Goal: Information Seeking & Learning: Learn about a topic

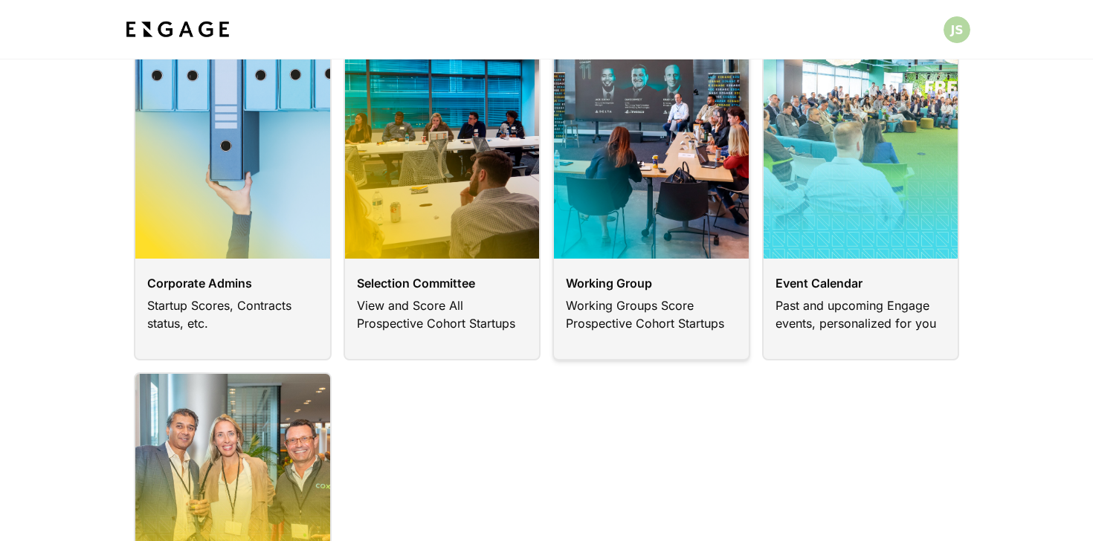
scroll to position [122, 0]
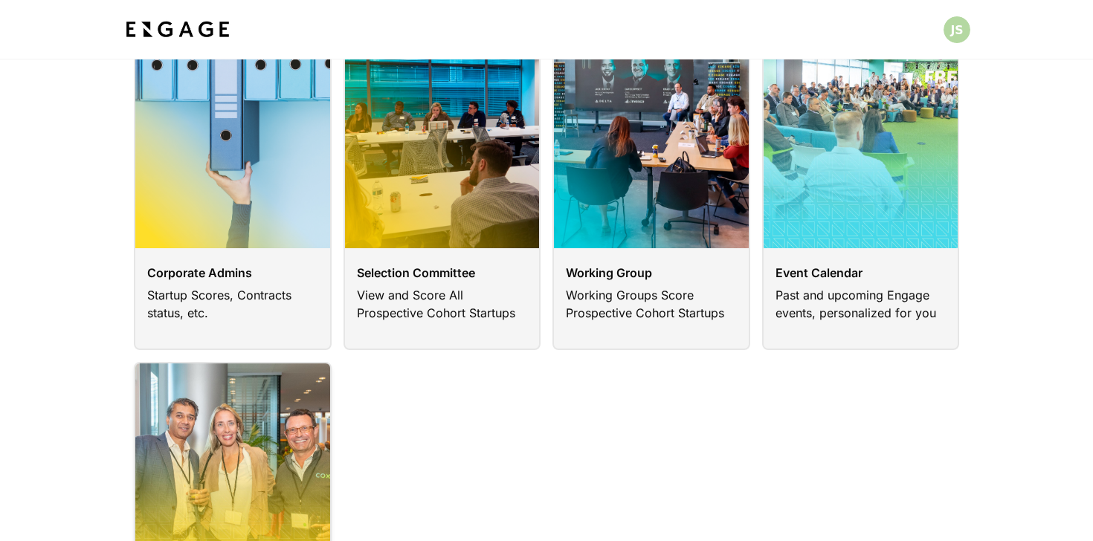
click at [260, 476] on link at bounding box center [233, 541] width 198 height 359
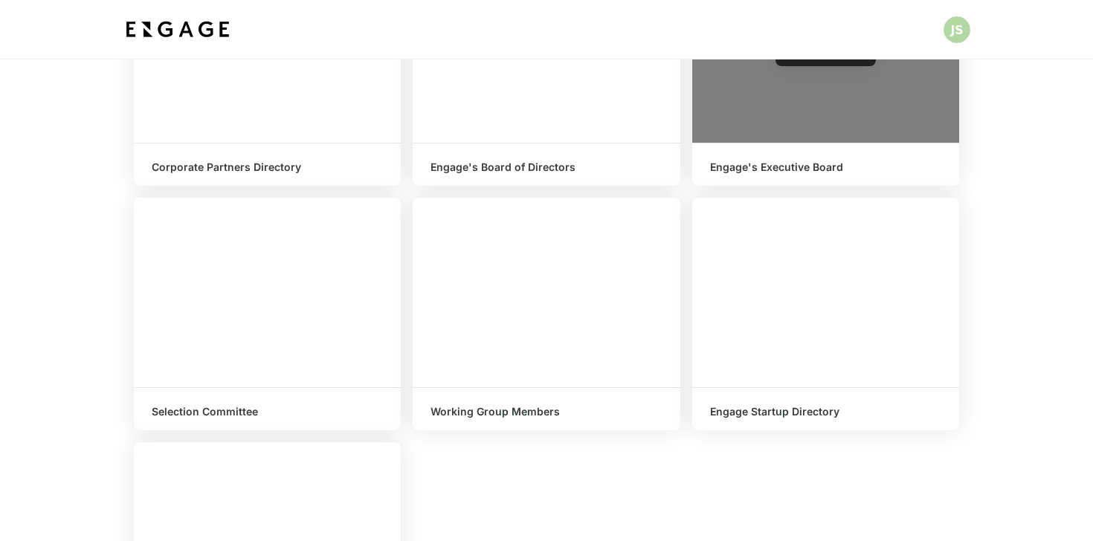
scroll to position [278, 0]
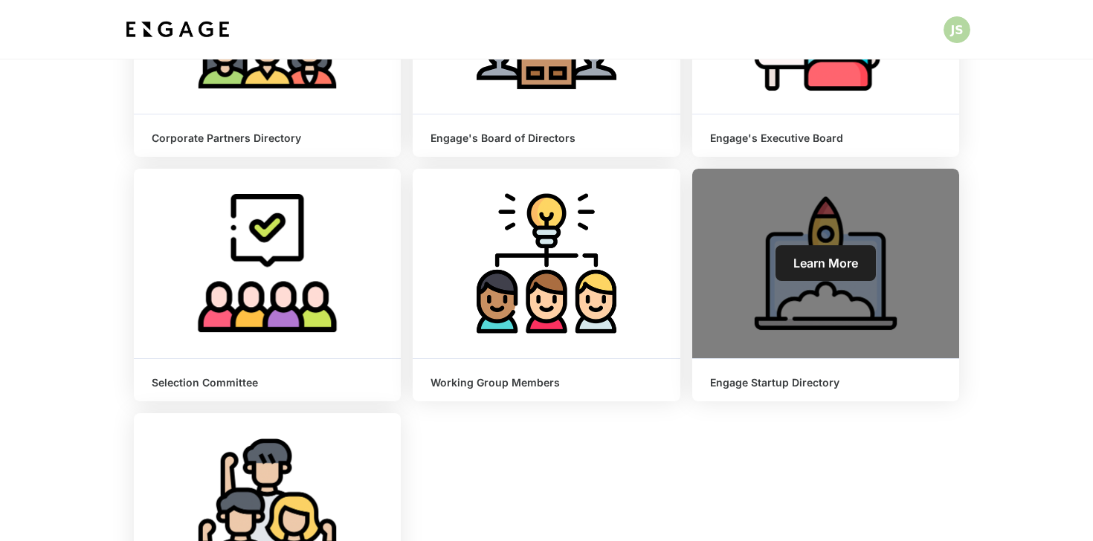
click at [787, 248] on link "Learn More" at bounding box center [826, 263] width 100 height 36
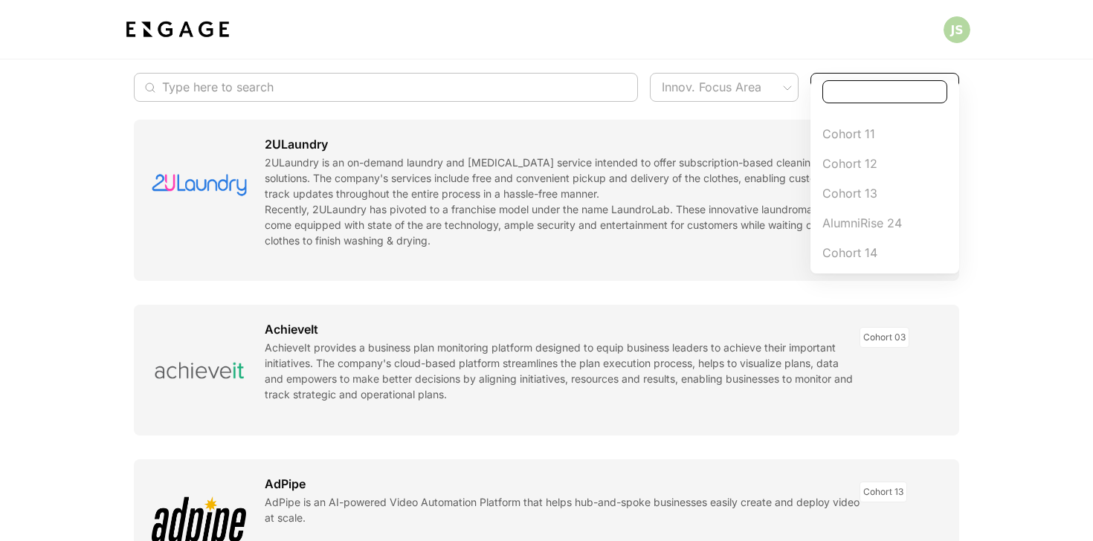
scroll to position [25, 0]
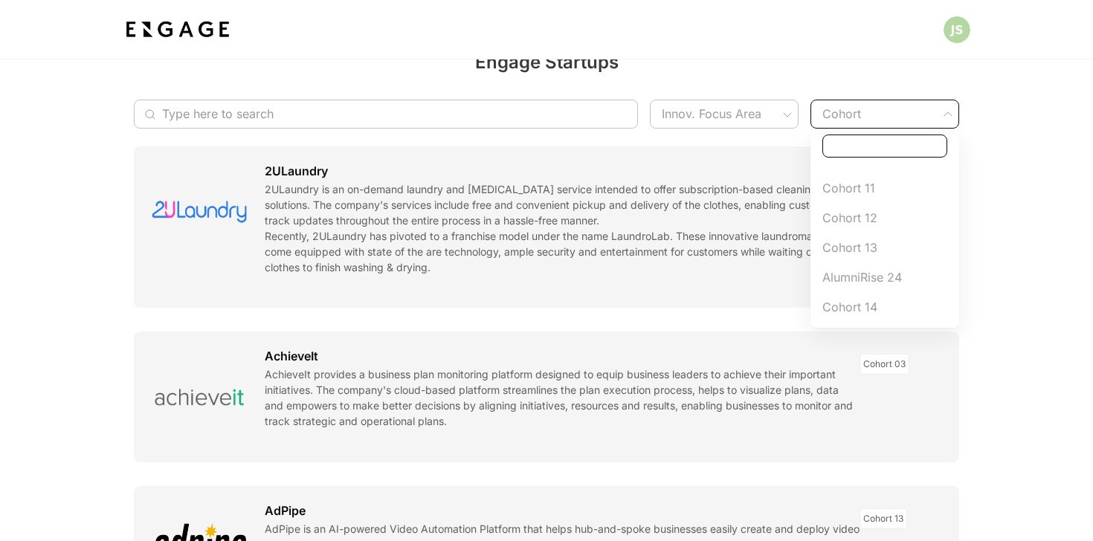
click at [586, 115] on div at bounding box center [546, 270] width 1093 height 541
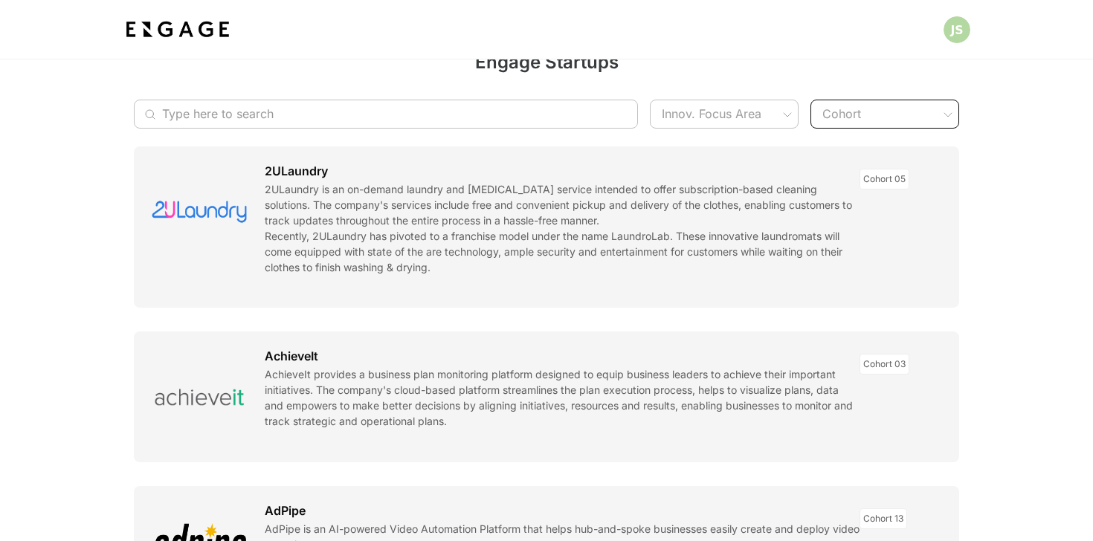
click at [586, 115] on input "Type here to search" at bounding box center [378, 114] width 432 height 29
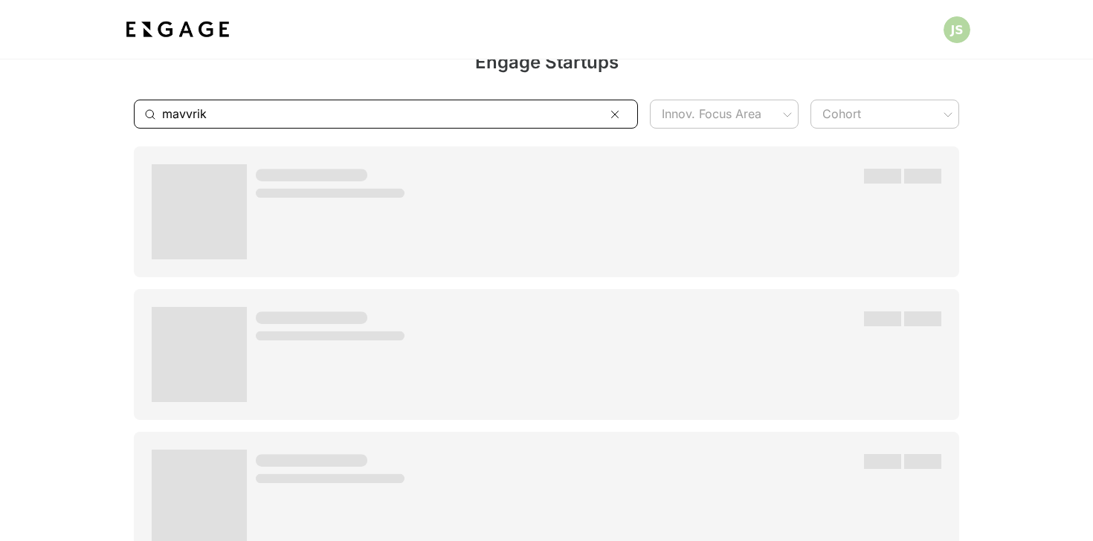
type input "mavvrik"
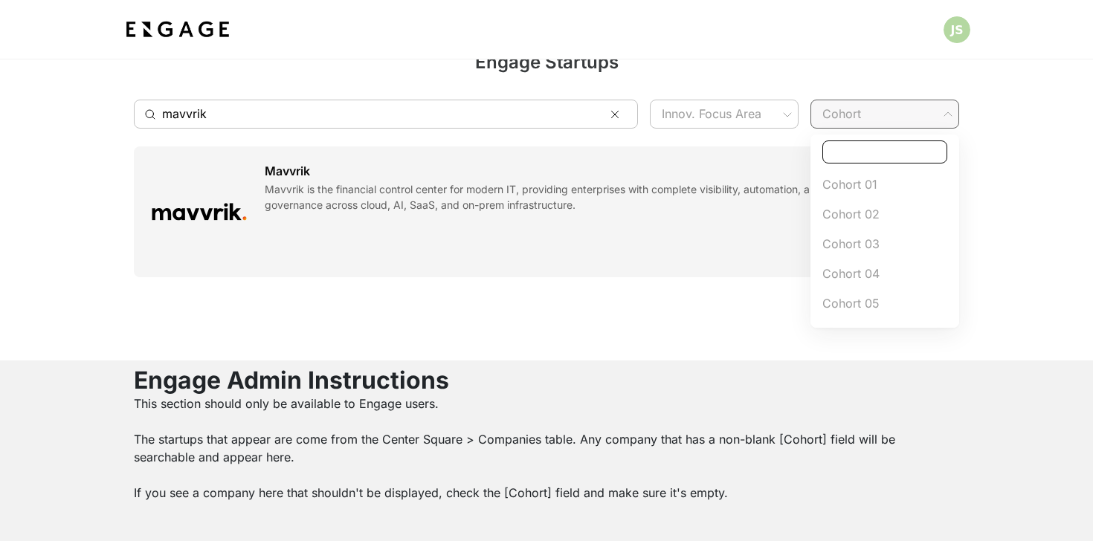
click at [936, 123] on div "Engage Startups ​ mavvrik ​ Innov. Focus Area ​ Cohort ​ Mavvrik Mavvrik is the…" at bounding box center [546, 197] width 1093 height 326
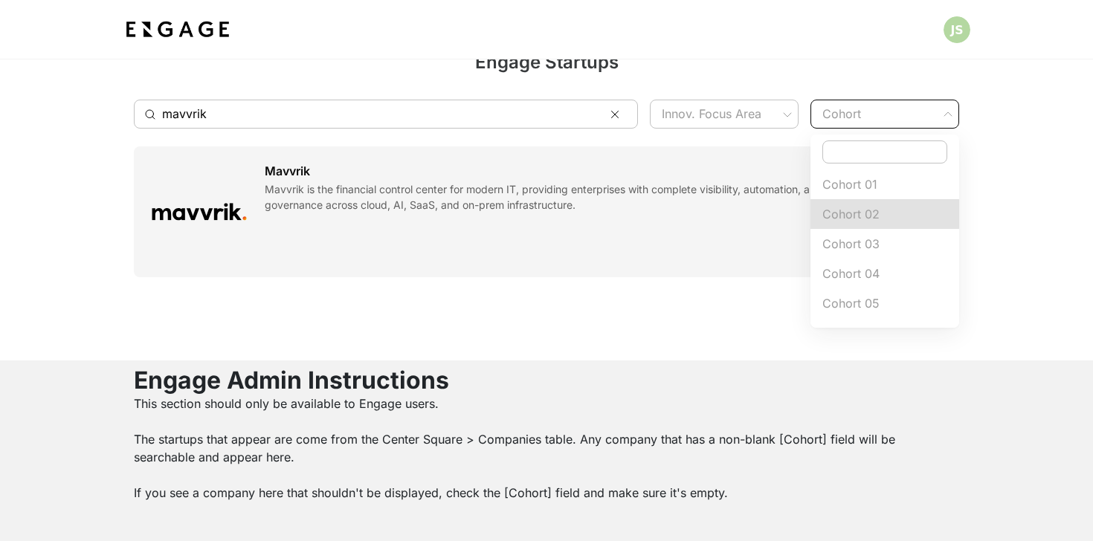
click at [870, 209] on span "Cohort 02" at bounding box center [884, 214] width 125 height 18
type input "Cohort 02"
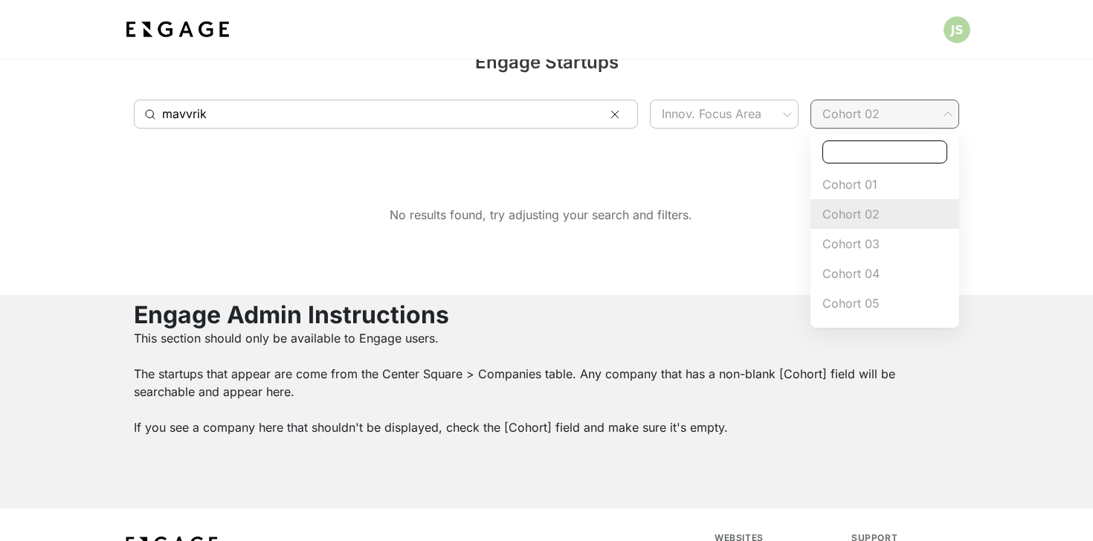
click at [921, 113] on div "Engage Startups ​ mavvrik ​ Innov. Focus Area ​ Cohort 02 Cohort 02 ​ No result…" at bounding box center [546, 164] width 1093 height 261
click at [880, 216] on span "Cohort 02" at bounding box center [884, 214] width 125 height 18
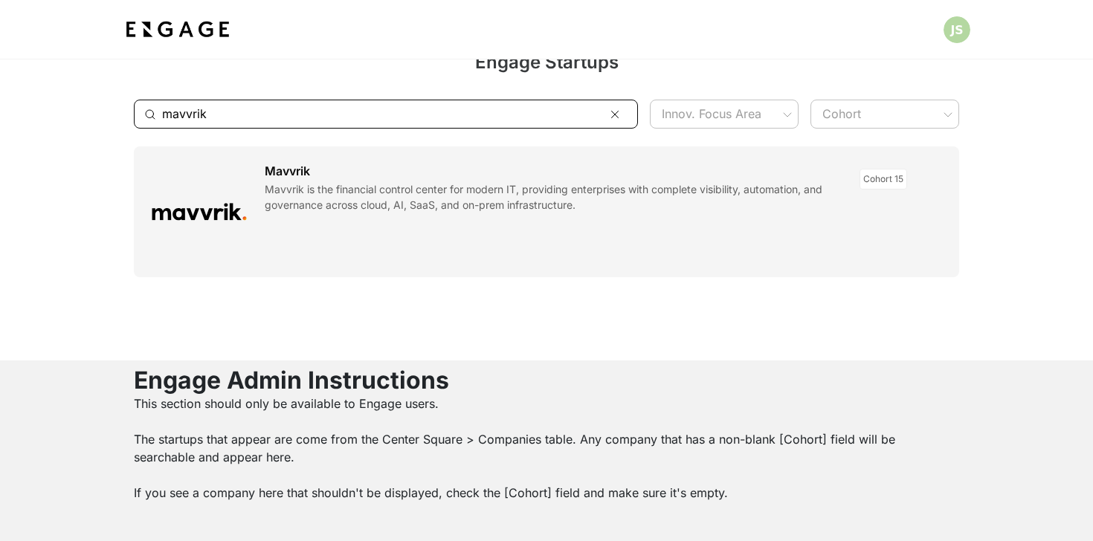
click at [350, 122] on input "mavvrik" at bounding box center [378, 114] width 432 height 29
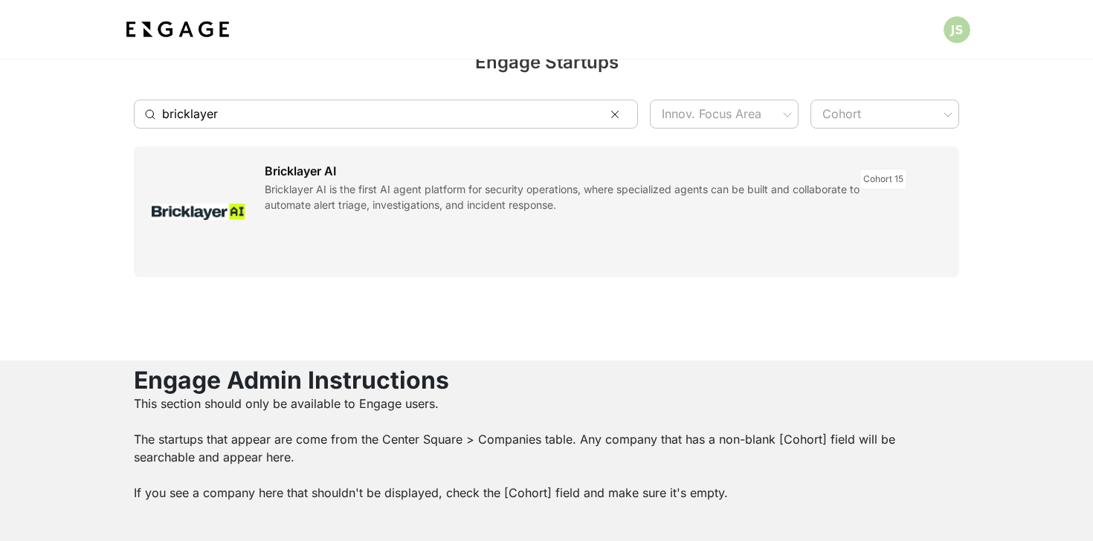
click at [342, 123] on input "bricklayer" at bounding box center [378, 114] width 432 height 29
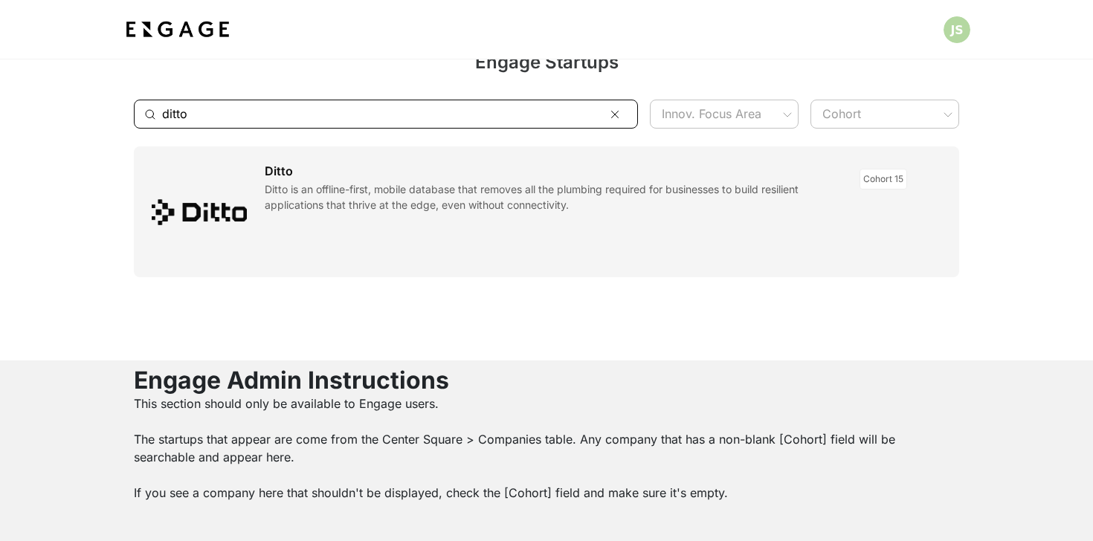
click at [387, 100] on input "ditto" at bounding box center [378, 114] width 432 height 29
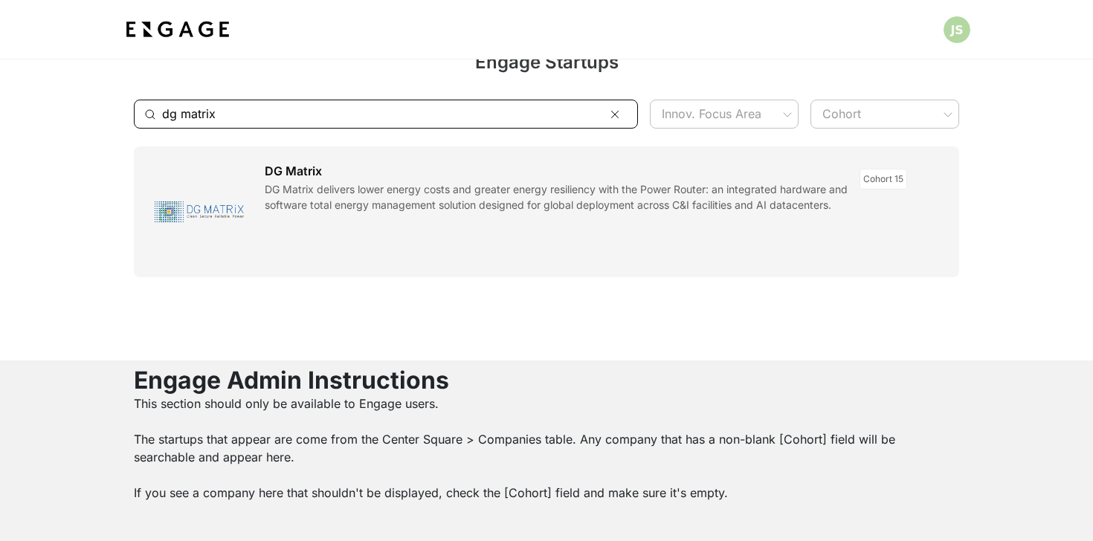
click at [374, 114] on input "dg matrix" at bounding box center [378, 114] width 432 height 29
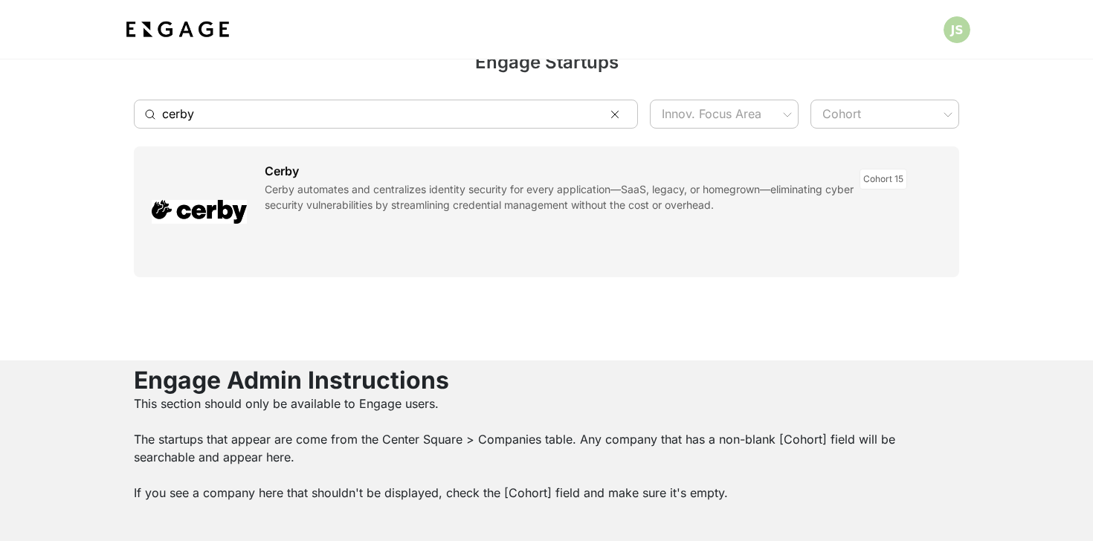
click at [367, 116] on input "cerby" at bounding box center [378, 114] width 432 height 29
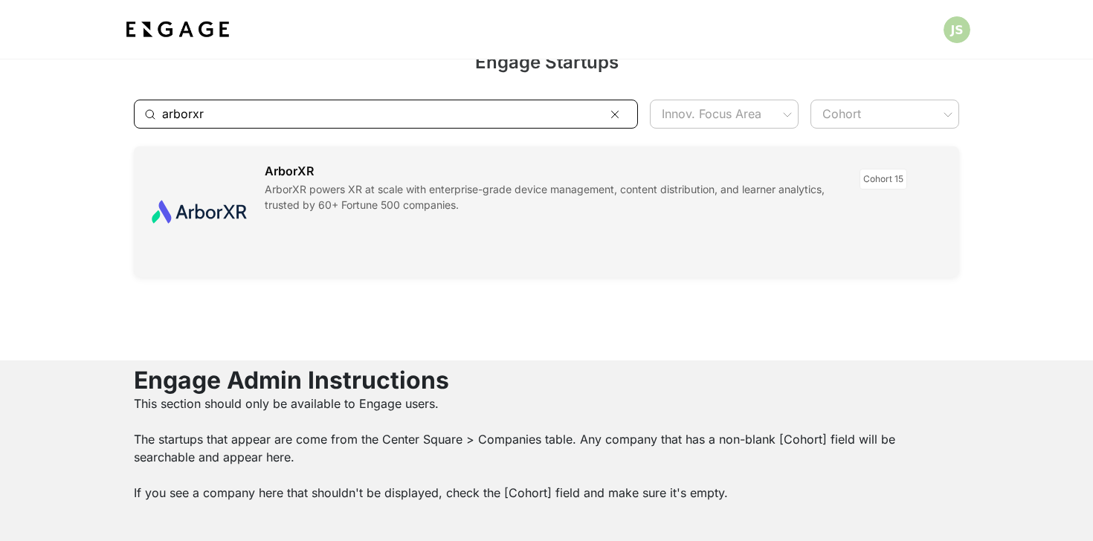
type input "arborxr"
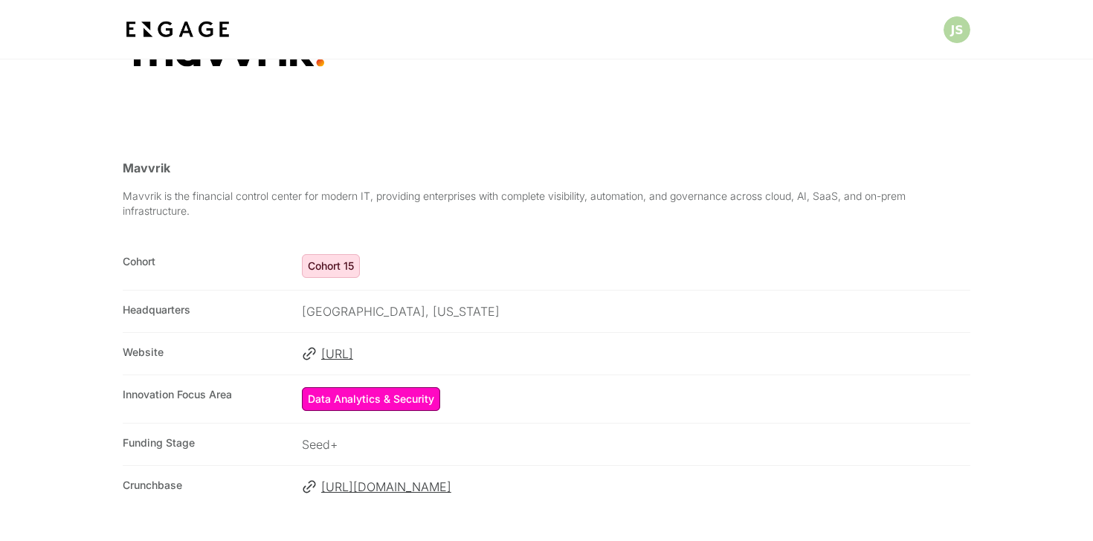
scroll to position [127, 0]
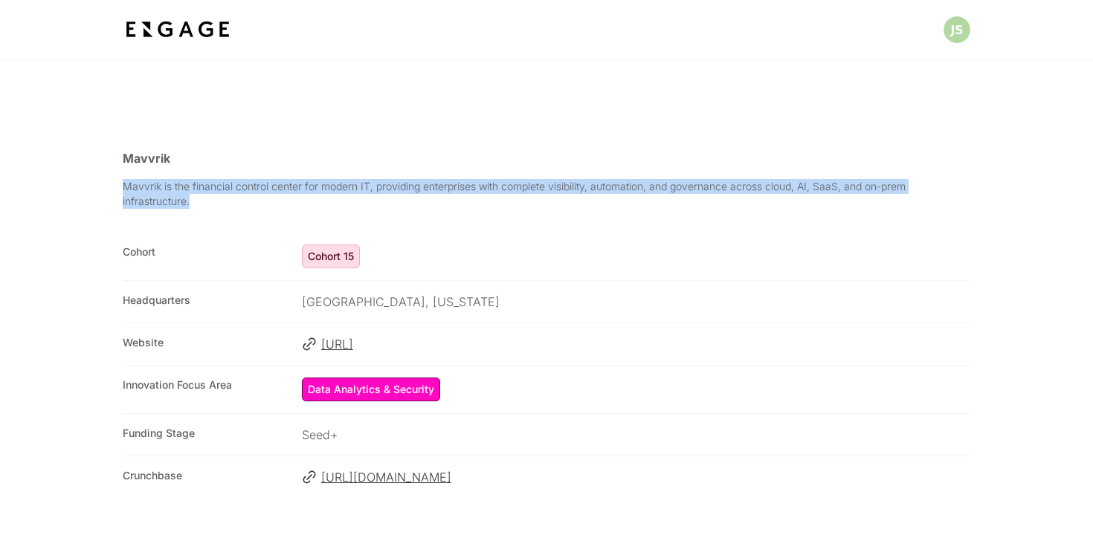
drag, startPoint x: 123, startPoint y: 187, endPoint x: 191, endPoint y: 201, distance: 69.7
click at [191, 201] on p "Mavvrik is the financial control center for modern IT, providing enterprises wi…" at bounding box center [547, 194] width 848 height 30
copy p "Mavvrik is the financial control center for modern IT, providing enterprises wi…"
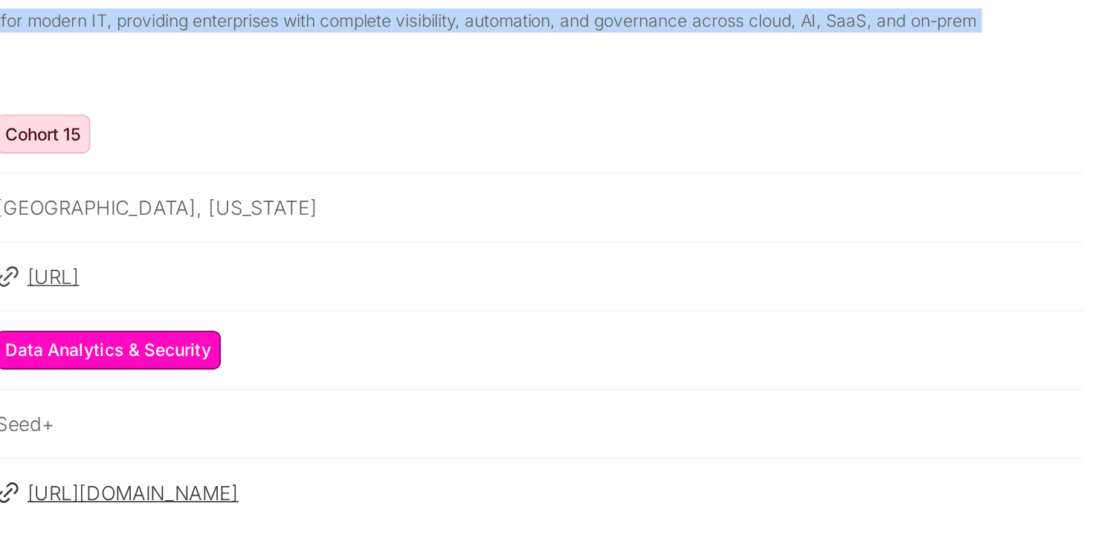
click at [557, 387] on div "Cohort Cohort 15 Cohort 15 Headquarters Austin, Texas Website http://www.mavvri…" at bounding box center [547, 365] width 848 height 265
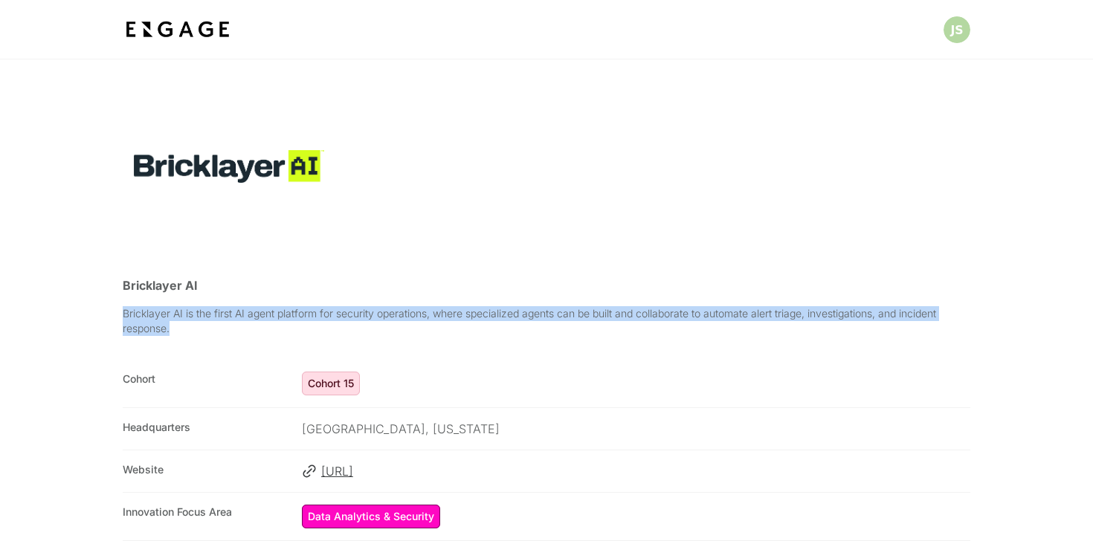
drag, startPoint x: 123, startPoint y: 317, endPoint x: 171, endPoint y: 323, distance: 48.8
click at [171, 323] on p "Bricklayer AI is the first AI agent platform for security operations, where spe…" at bounding box center [547, 321] width 848 height 30
copy p "Bricklayer AI is the first AI agent platform for security operations, where spe…"
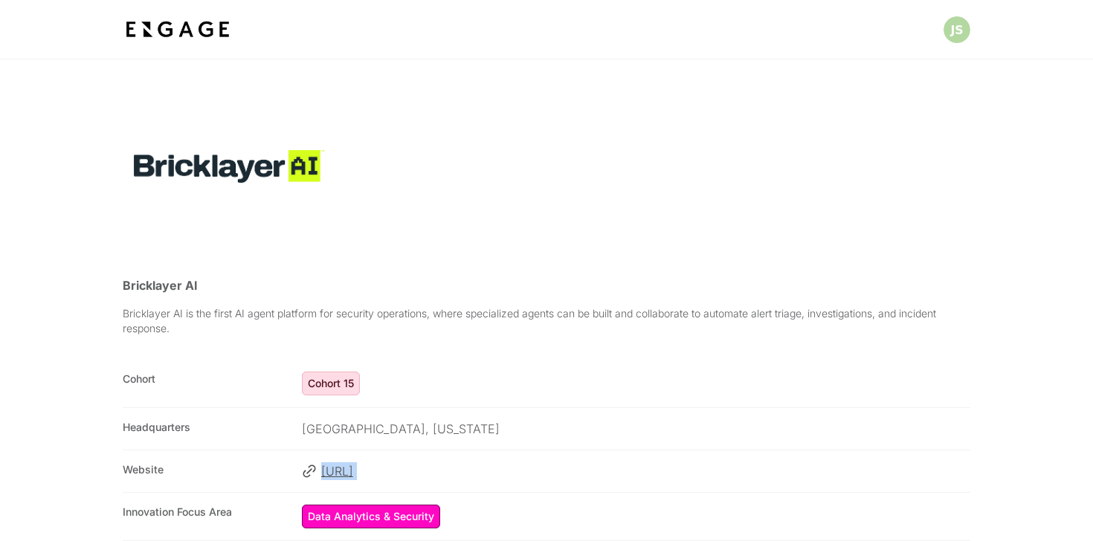
click at [428, 477] on span "https://www.bricklayer.ai/" at bounding box center [645, 472] width 649 height 18
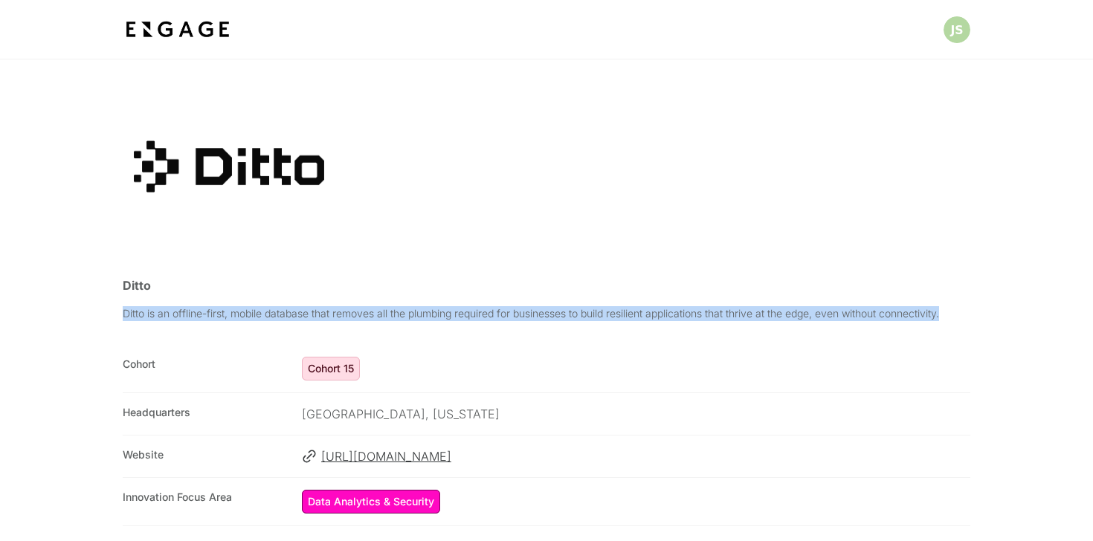
drag, startPoint x: 125, startPoint y: 316, endPoint x: 964, endPoint y: 312, distance: 838.9
click at [964, 312] on p "Ditto is an offline-first, mobile database that removes all the plumbing requir…" at bounding box center [547, 313] width 848 height 15
copy p "Ditto is an offline-first, mobile database that removes all the plumbing requir…"
click at [403, 455] on span "https://www.ditto.com/" at bounding box center [645, 457] width 649 height 18
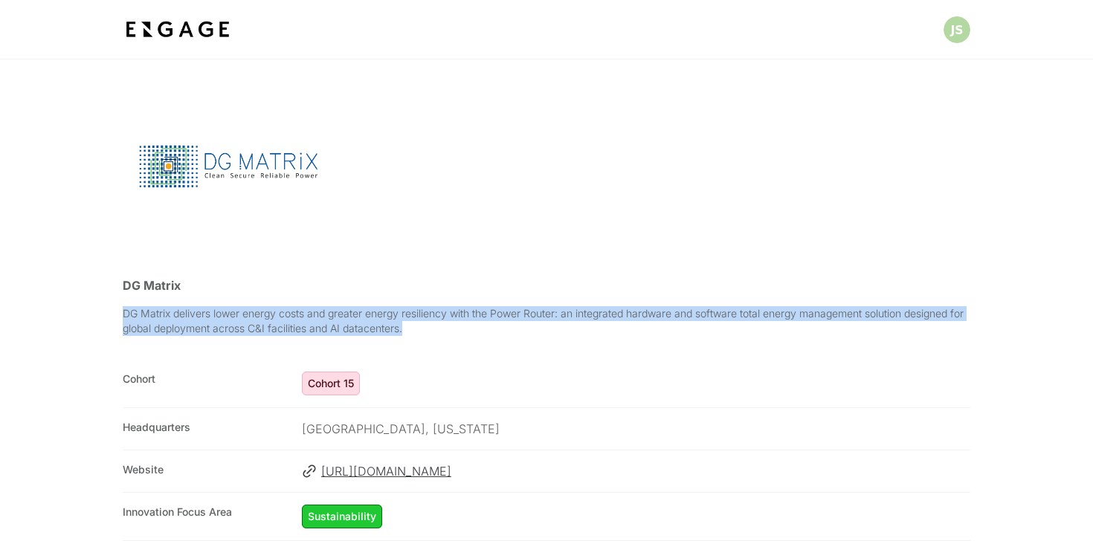
drag, startPoint x: 120, startPoint y: 315, endPoint x: 451, endPoint y: 332, distance: 332.1
click at [451, 332] on section "DG Matrix DG Matrix delivers lower energy costs and greater energy resiliency w…" at bounding box center [546, 451] width 1093 height 420
copy p "DG Matrix delivers lower energy costs and greater energy resiliency with the Po…"
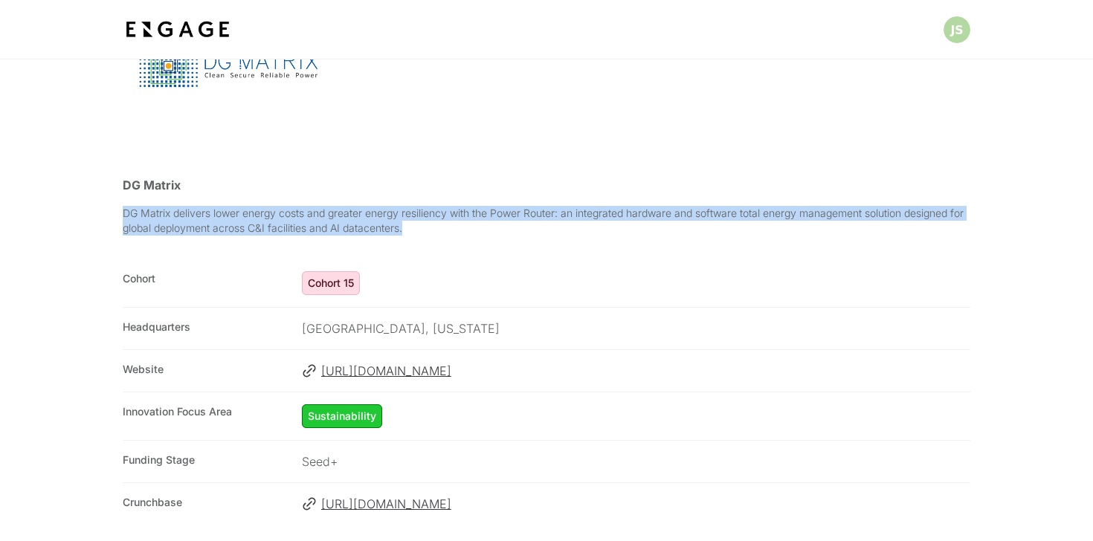
scroll to position [131, 0]
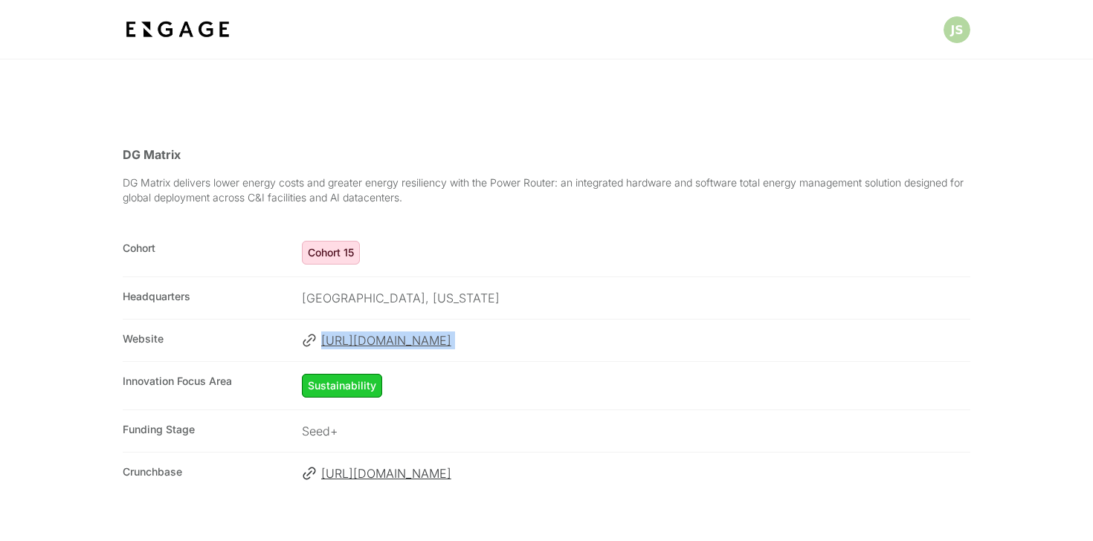
copy span "[URL][DOMAIN_NAME]"
click at [516, 346] on span "[URL][DOMAIN_NAME]" at bounding box center [645, 341] width 649 height 18
click at [422, 335] on span "[URL][DOMAIN_NAME]" at bounding box center [645, 341] width 649 height 18
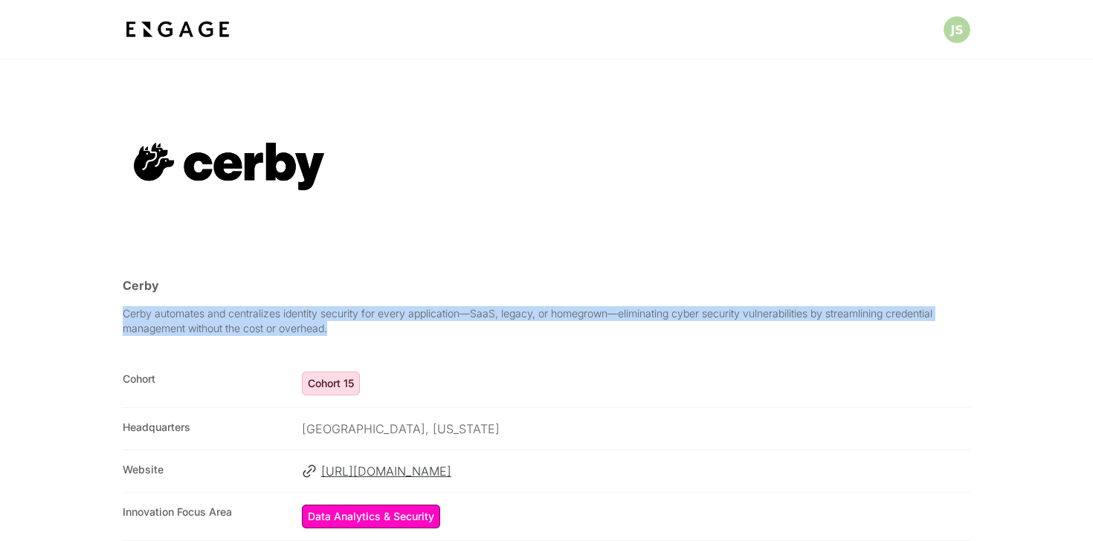
drag, startPoint x: 124, startPoint y: 315, endPoint x: 354, endPoint y: 326, distance: 230.0
click at [354, 326] on p "Cerby automates and centralizes identity security for every application—SaaS, l…" at bounding box center [547, 321] width 848 height 30
copy p "Cerby automates and centralizes identity security for every application—SaaS, l…"
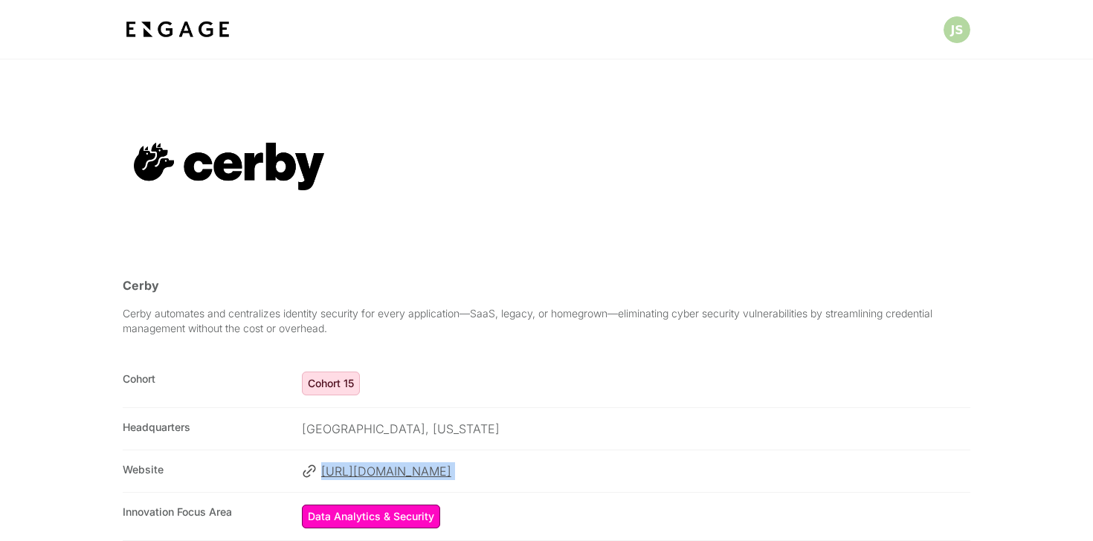
click at [376, 469] on span "https://www.cerby.com/" at bounding box center [645, 472] width 649 height 18
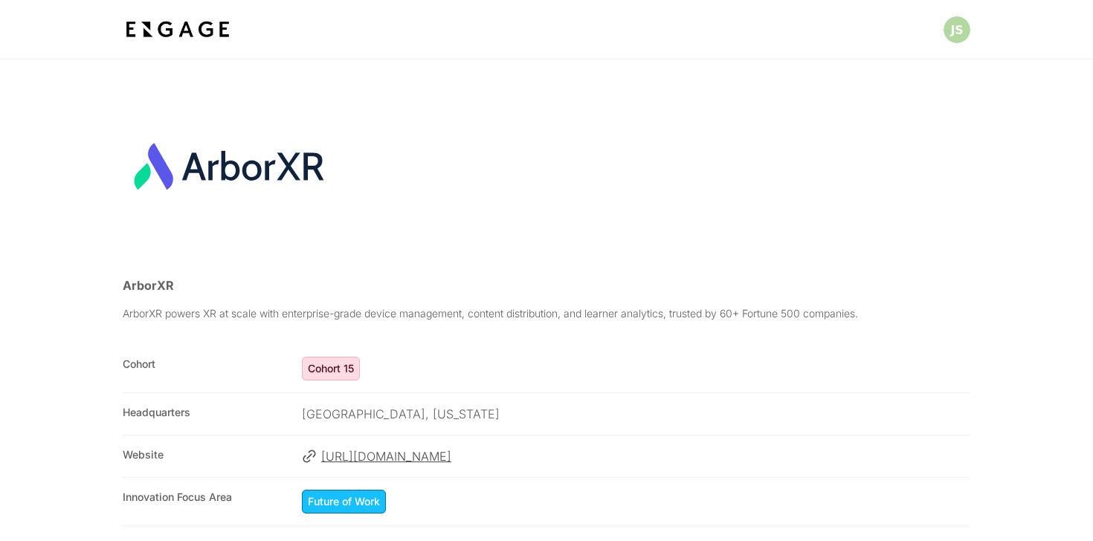
click at [443, 457] on span "[URL][DOMAIN_NAME]" at bounding box center [645, 457] width 649 height 18
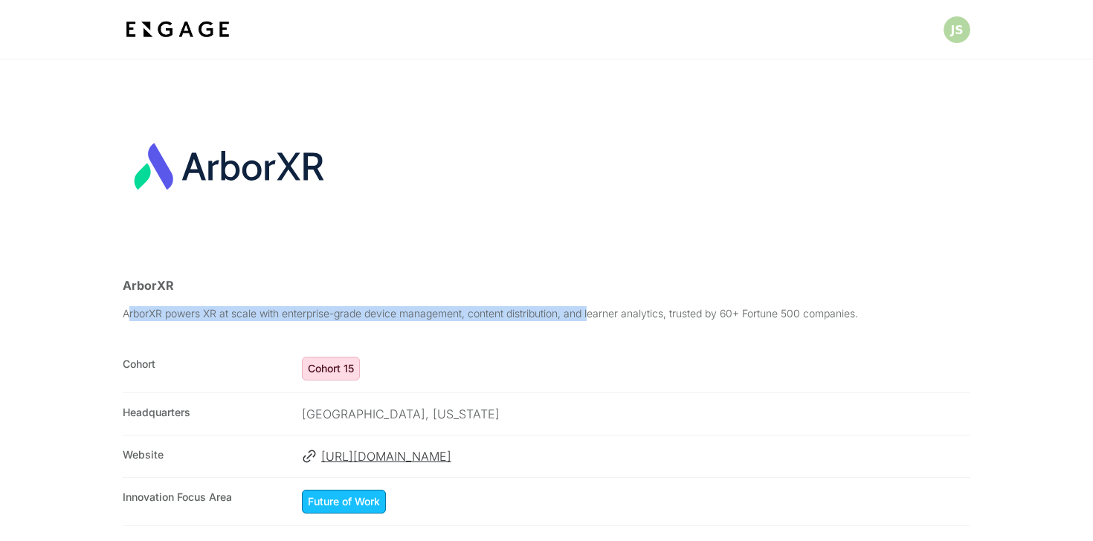
drag, startPoint x: 127, startPoint y: 312, endPoint x: 606, endPoint y: 319, distance: 479.0
click at [606, 319] on p "ArborXR powers XR at scale with enterprise-grade device management, content dis…" at bounding box center [547, 313] width 848 height 15
drag, startPoint x: 126, startPoint y: 313, endPoint x: 883, endPoint y: 315, distance: 757.0
click at [883, 315] on p "ArborXR powers XR at scale with enterprise-grade device management, content dis…" at bounding box center [547, 313] width 848 height 15
copy p "ArborXR powers XR at scale with enterprise-grade device management, content dis…"
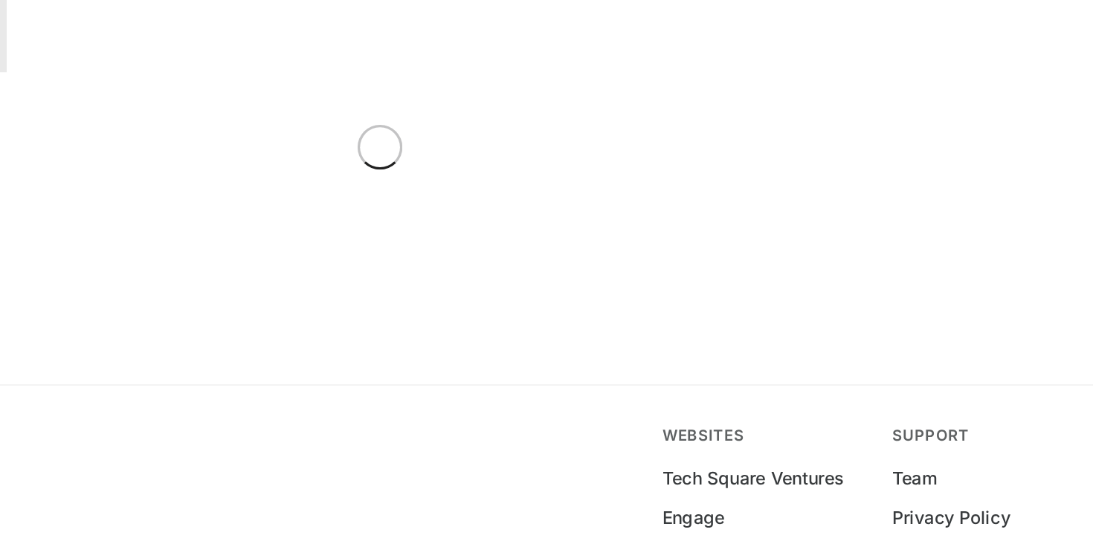
scroll to position [59, 0]
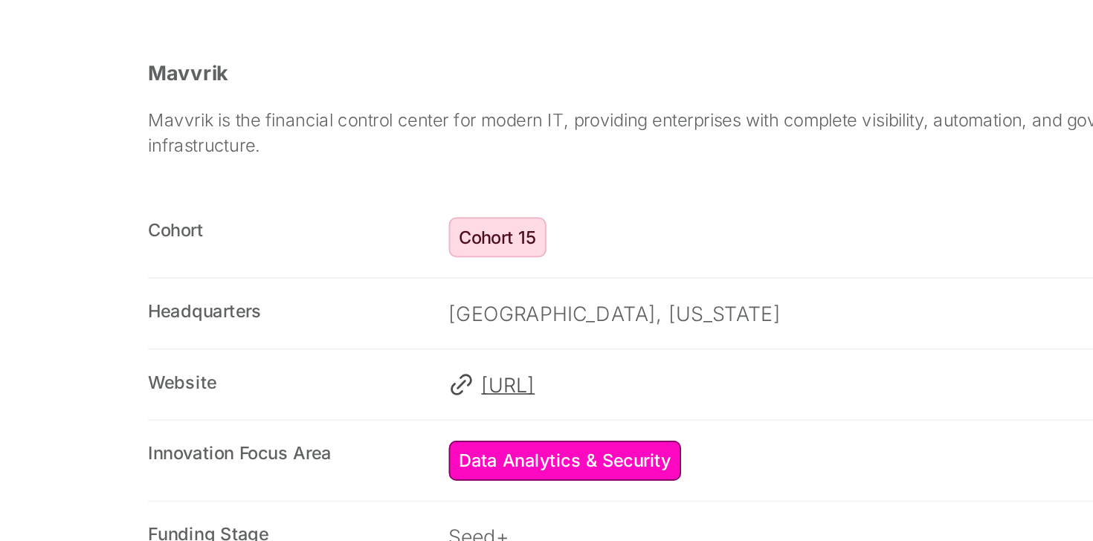
click at [408, 413] on span "[URL]" at bounding box center [645, 412] width 649 height 18
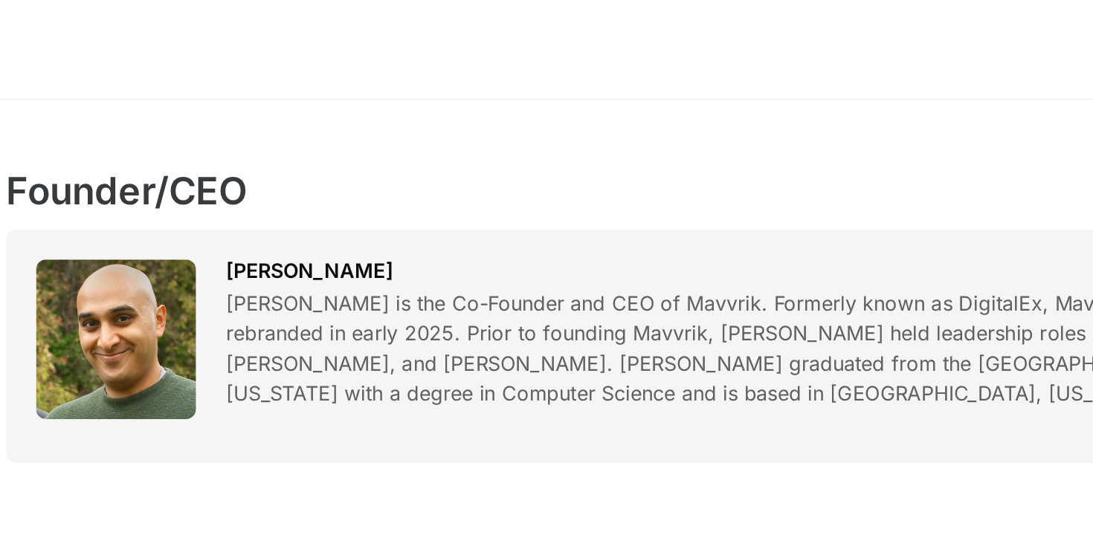
scroll to position [13, 0]
